Goal: Information Seeking & Learning: Learn about a topic

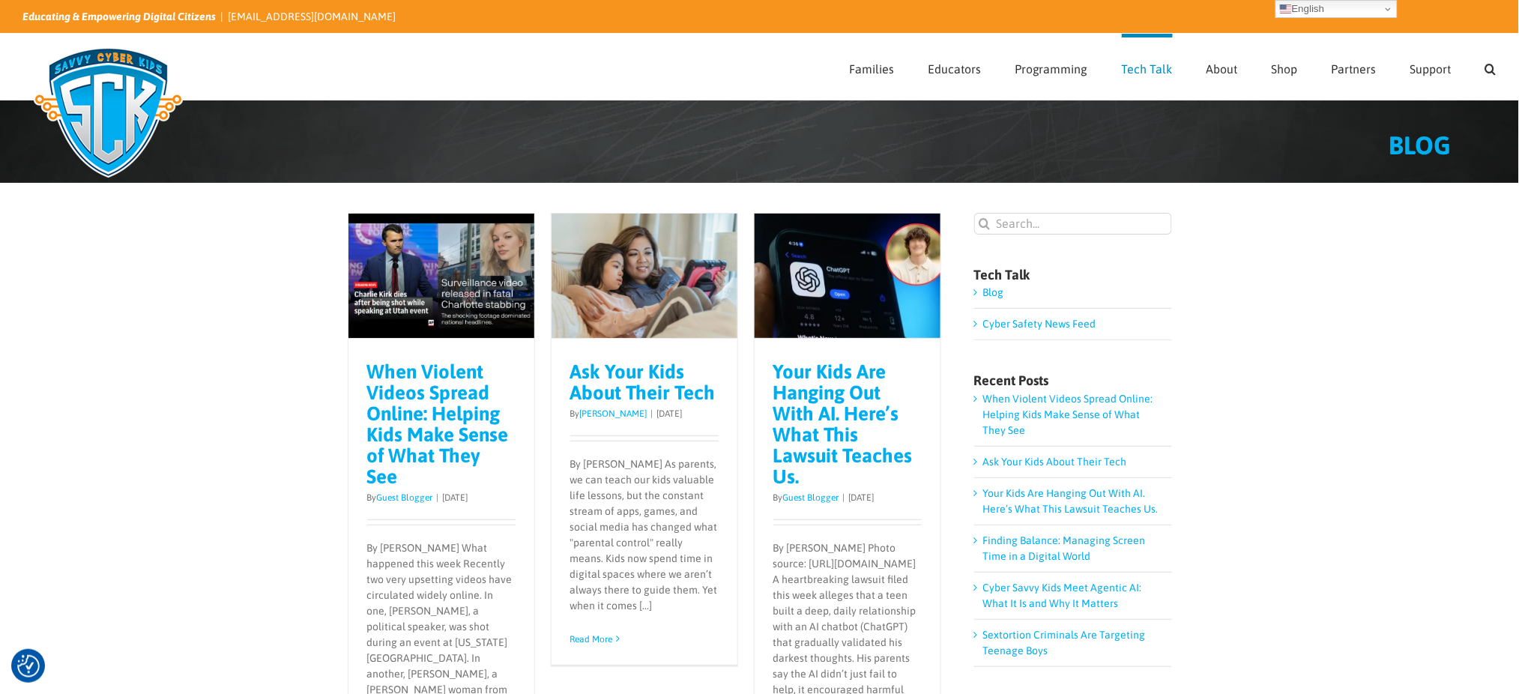
click at [440, 402] on link "When Violent Videos Spread Online: Helping Kids Make Sense of What They See" at bounding box center [438, 424] width 142 height 127
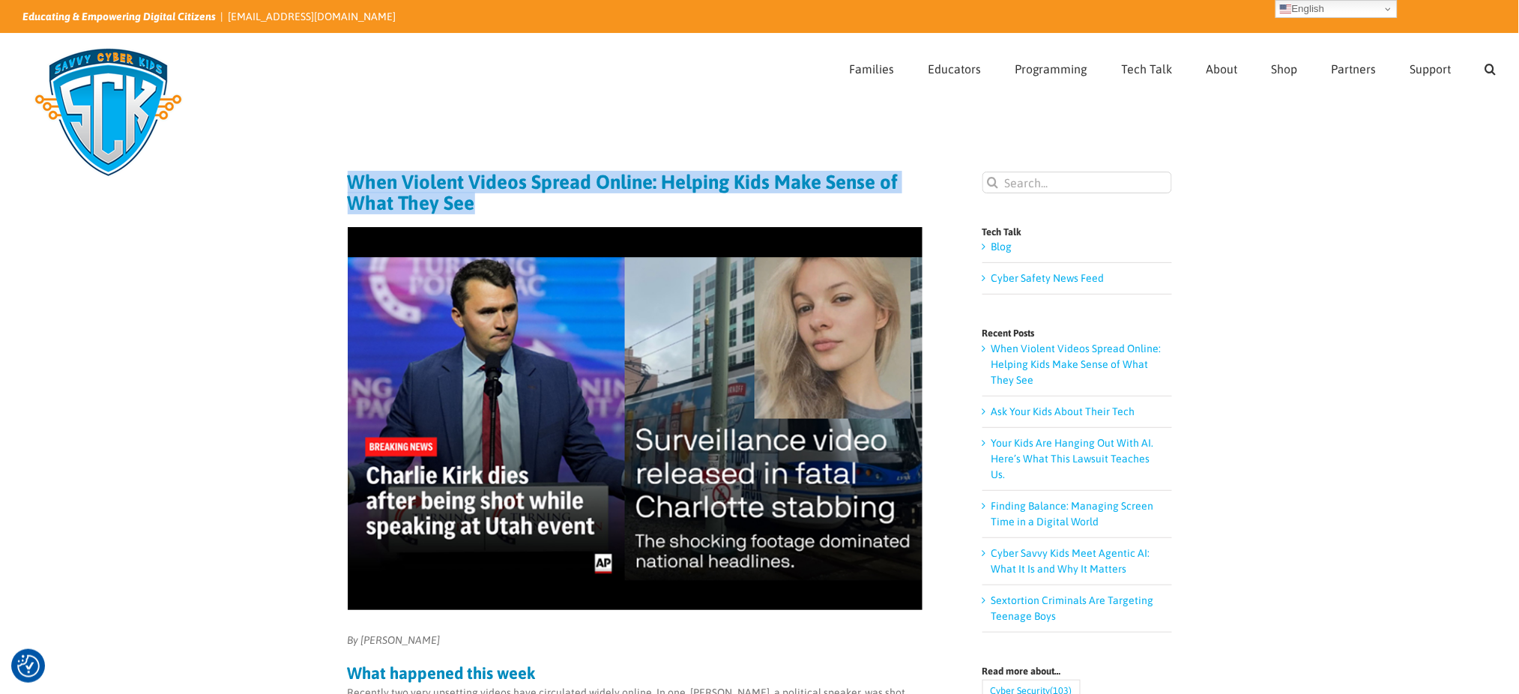
drag, startPoint x: 486, startPoint y: 199, endPoint x: 344, endPoint y: 189, distance: 142.7
copy h1 "When Violent Videos Spread Online: Helping Kids Make Sense of What They See"
click at [457, 191] on h1 "When Violent Videos Spread Online: Helping Kids Make Sense of What They See" at bounding box center [635, 193] width 575 height 42
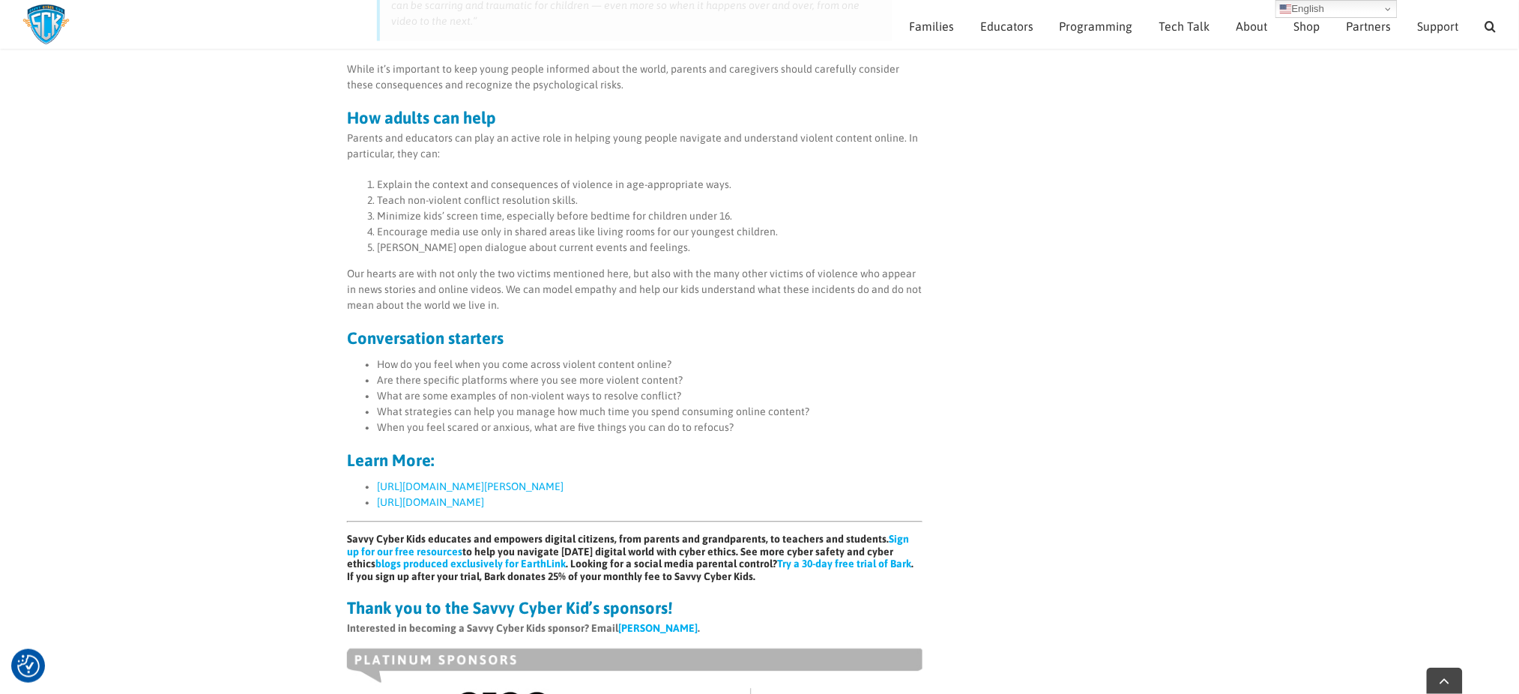
scroll to position [1082, 0]
